Goal: Task Accomplishment & Management: Manage account settings

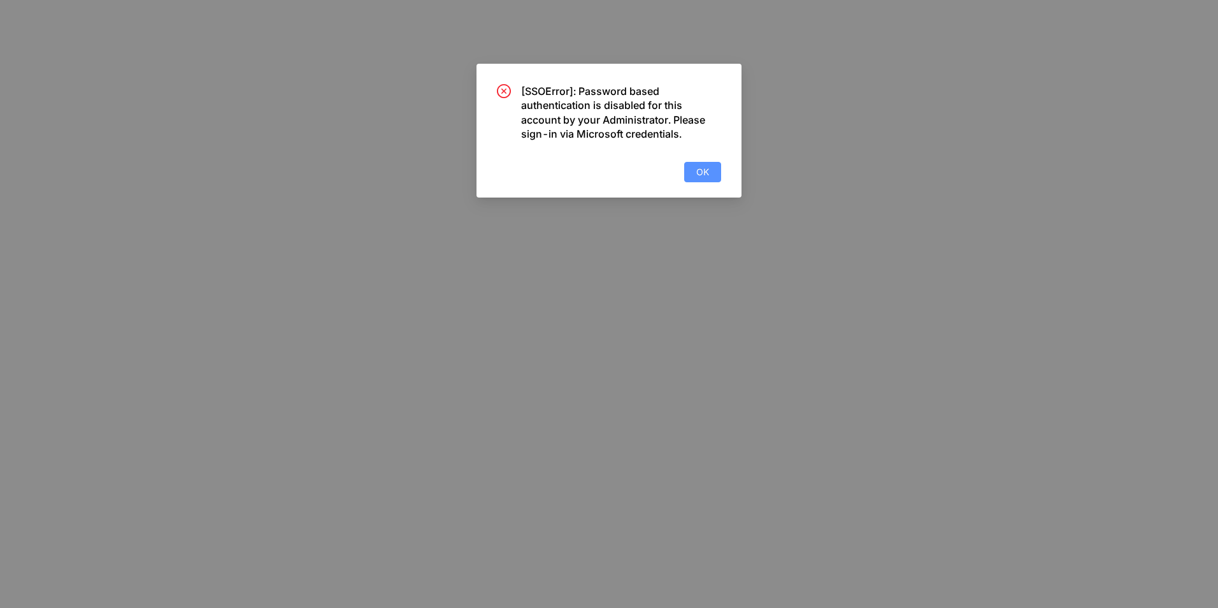
click at [708, 174] on span "OK" at bounding box center [702, 172] width 13 height 14
